Goal: Task Accomplishment & Management: Use online tool/utility

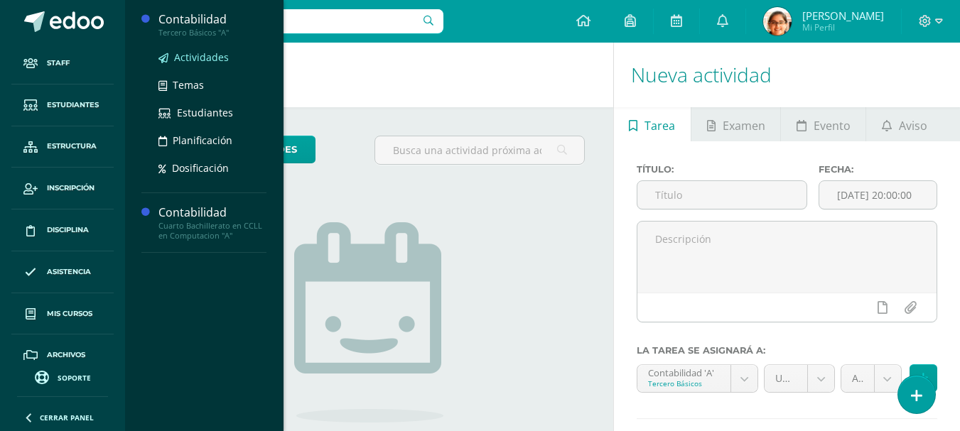
click at [207, 61] on span "Actividades" at bounding box center [201, 56] width 55 height 13
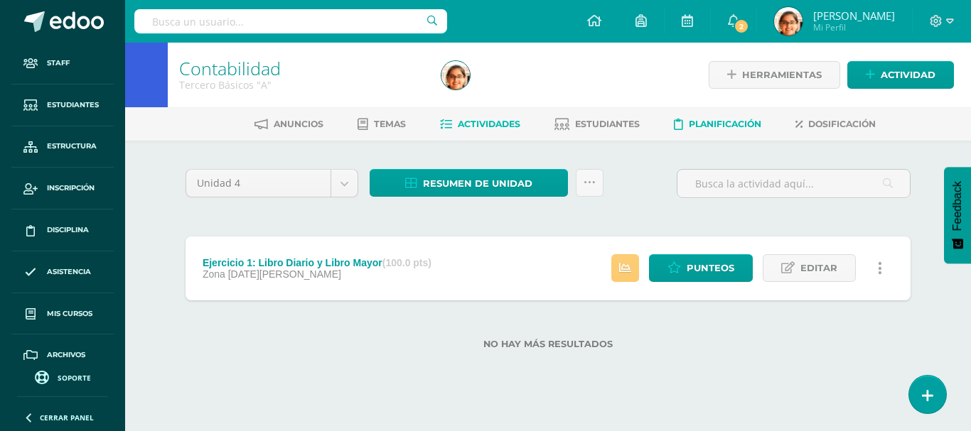
click at [694, 129] on span "Planificación" at bounding box center [724, 124] width 72 height 11
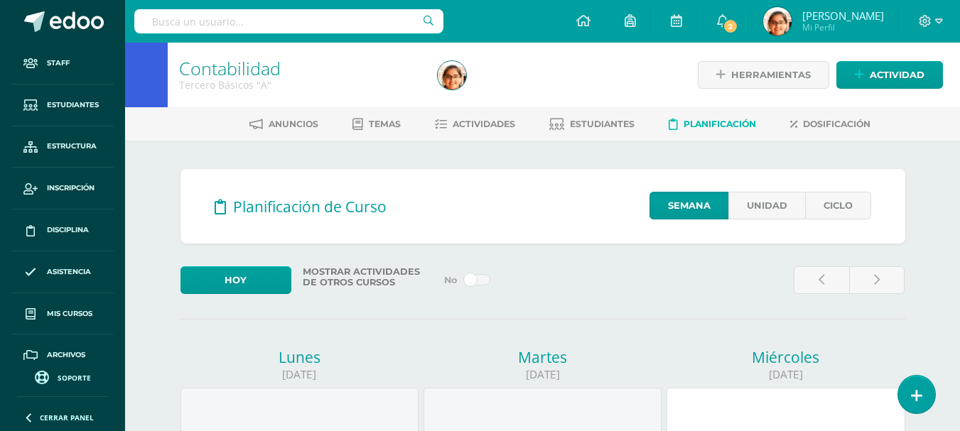
click at [770, 190] on div "Planificación de Curso Semana Unidad Ciclo" at bounding box center [542, 206] width 725 height 75
click at [771, 204] on link "Unidad" at bounding box center [766, 206] width 77 height 28
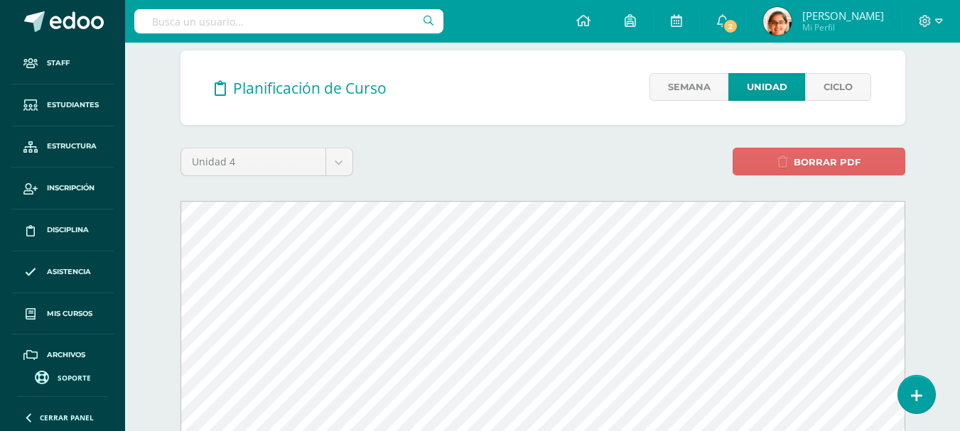
scroll to position [237, 0]
